Goal: Navigation & Orientation: Find specific page/section

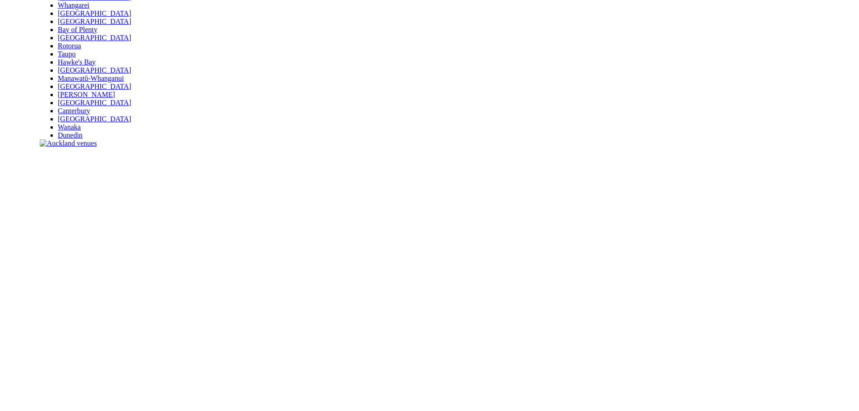
scroll to position [271, 0]
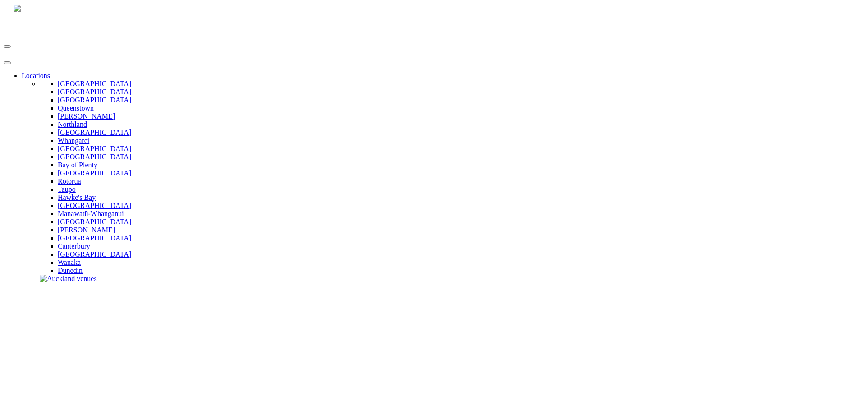
scroll to position [268, 0]
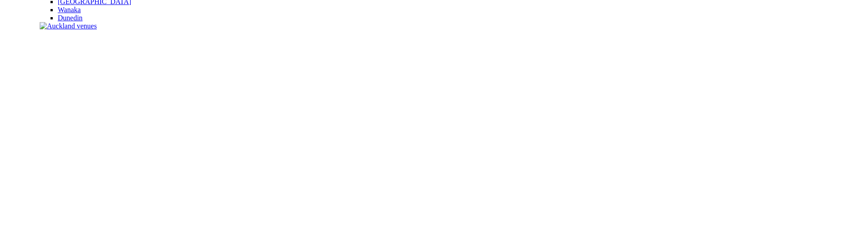
scroll to position [268, 0]
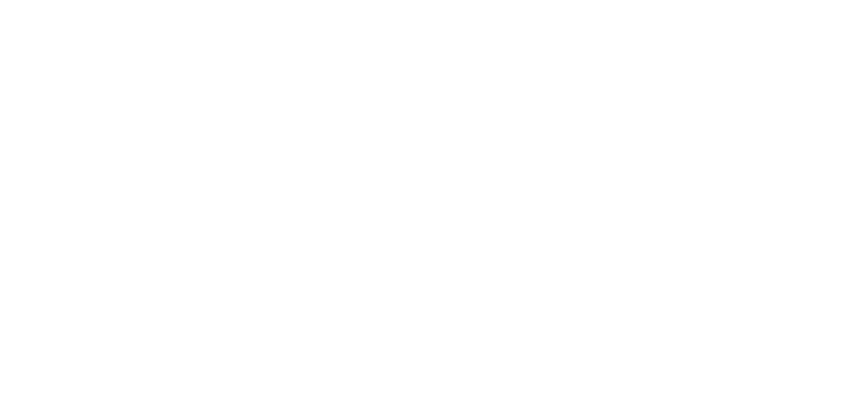
scroll to position [271, 0]
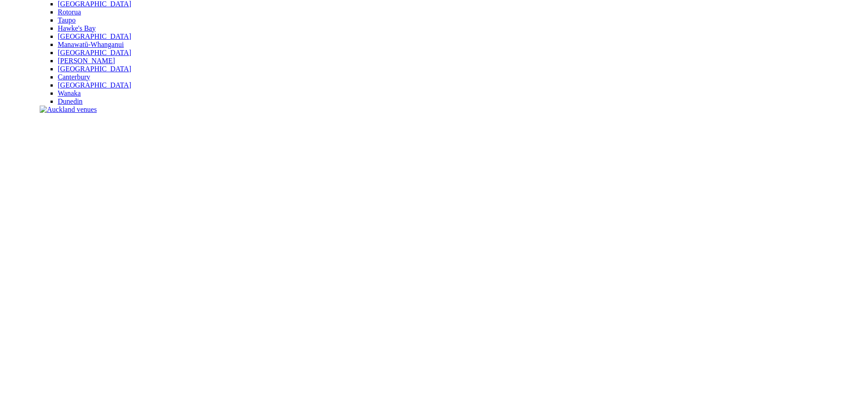
scroll to position [99, 0]
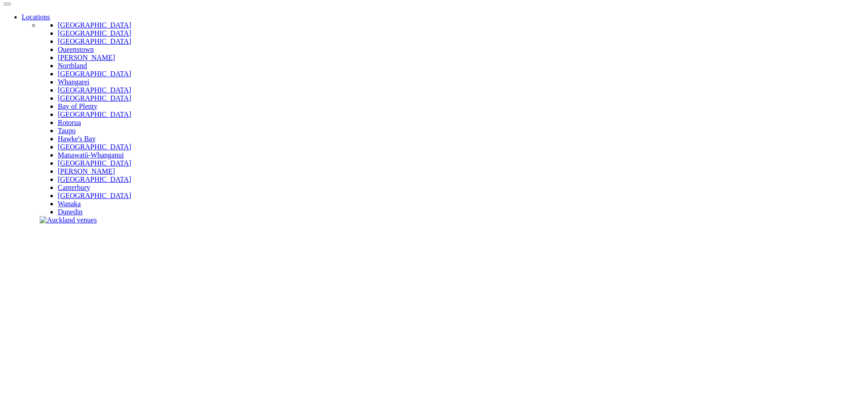
scroll to position [135, 0]
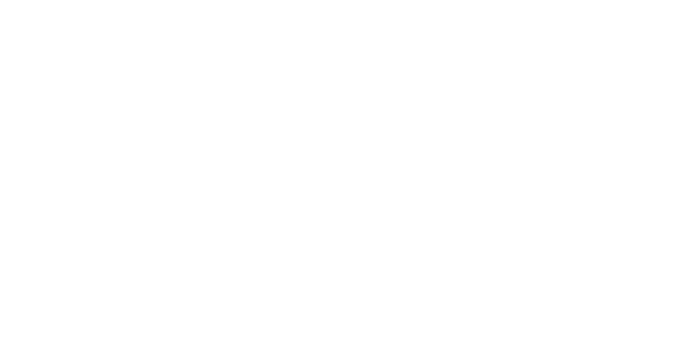
scroll to position [267, 0]
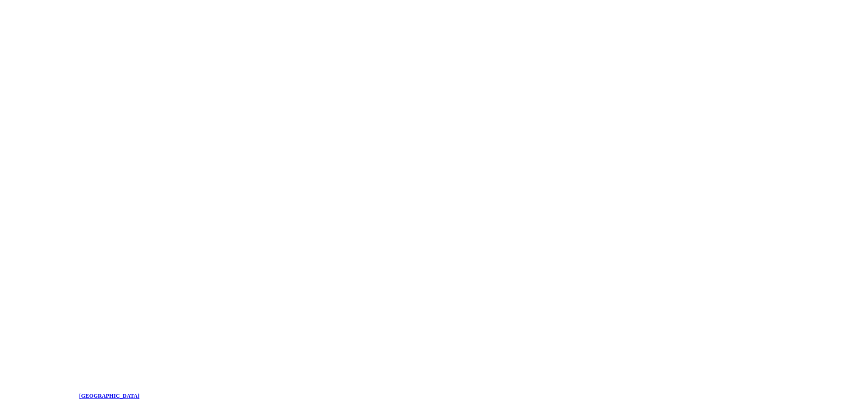
scroll to position [812, 0]
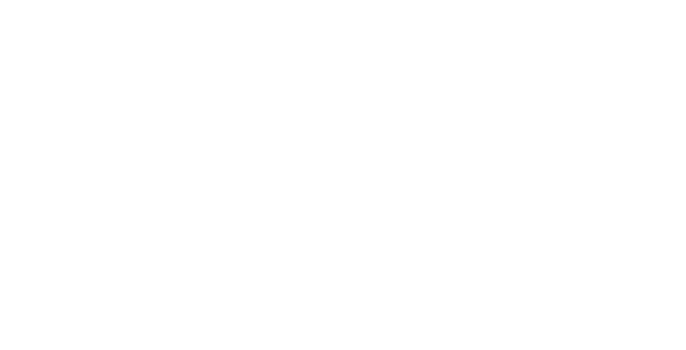
scroll to position [767, 0]
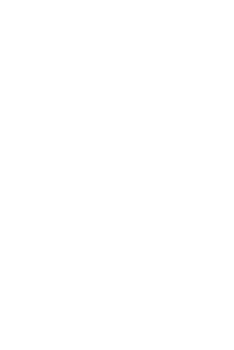
scroll to position [406, 0]
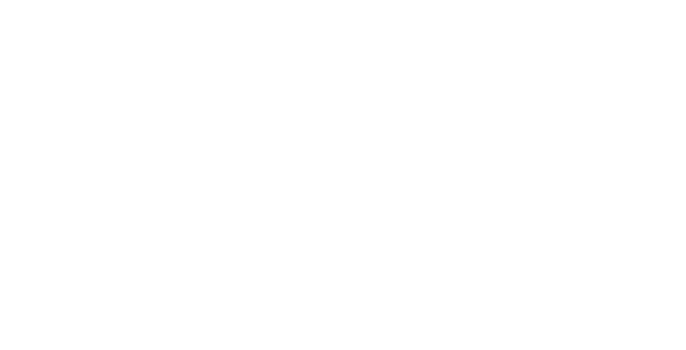
scroll to position [812, 0]
